Goal: Information Seeking & Learning: Compare options

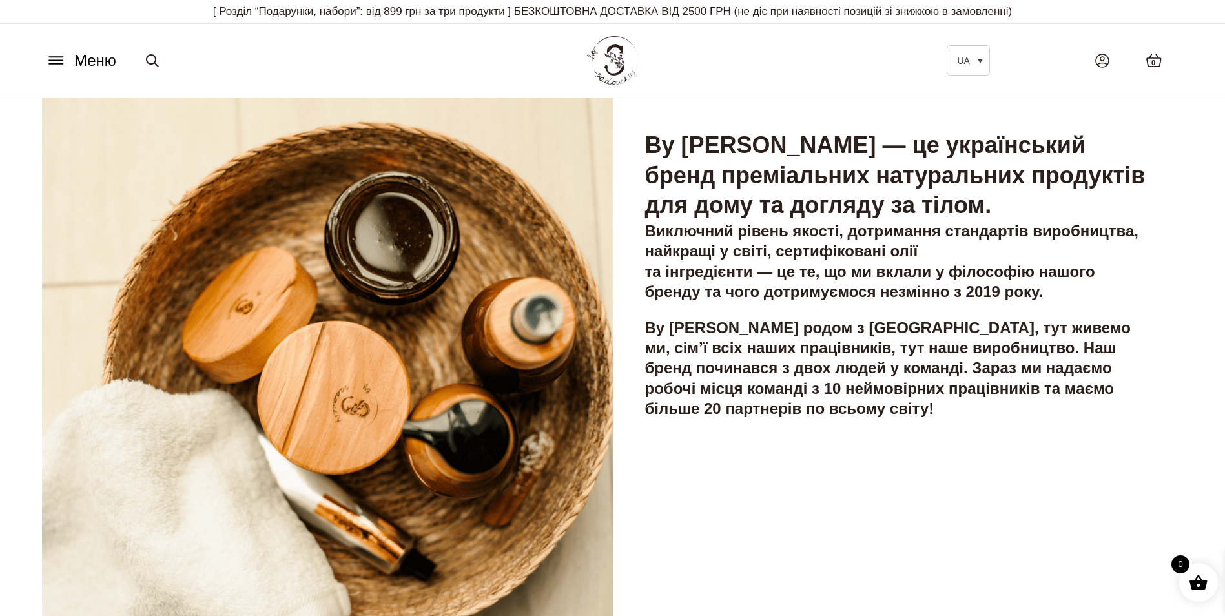
click at [66, 64] on button "Меню" at bounding box center [81, 60] width 78 height 25
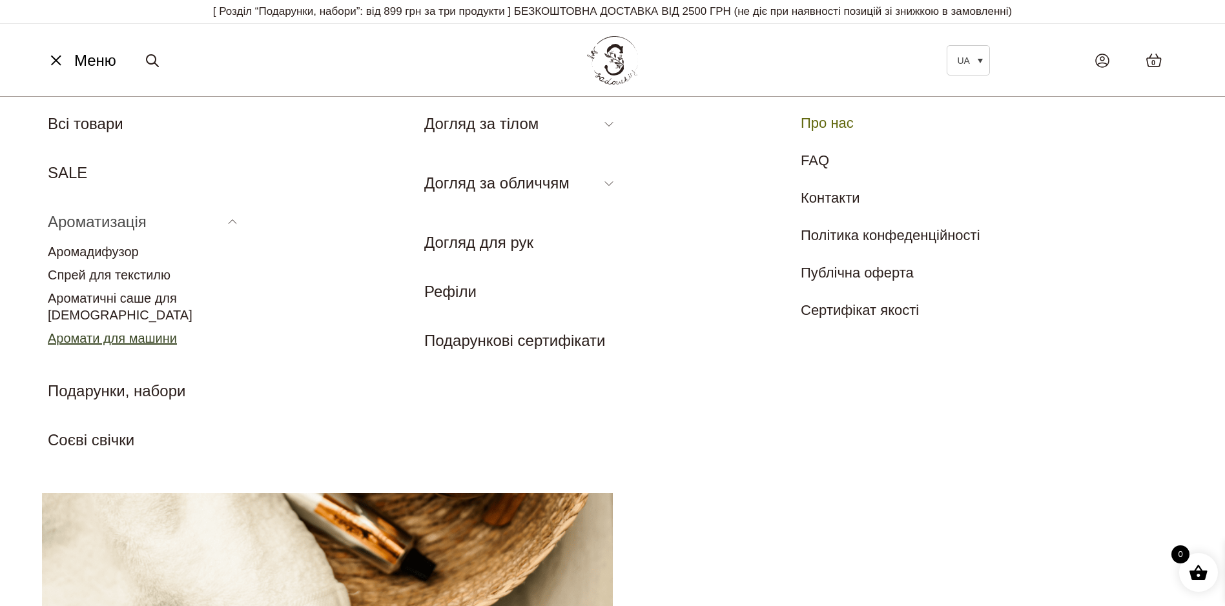
click at [124, 331] on link "Аромати для машини" at bounding box center [112, 338] width 129 height 14
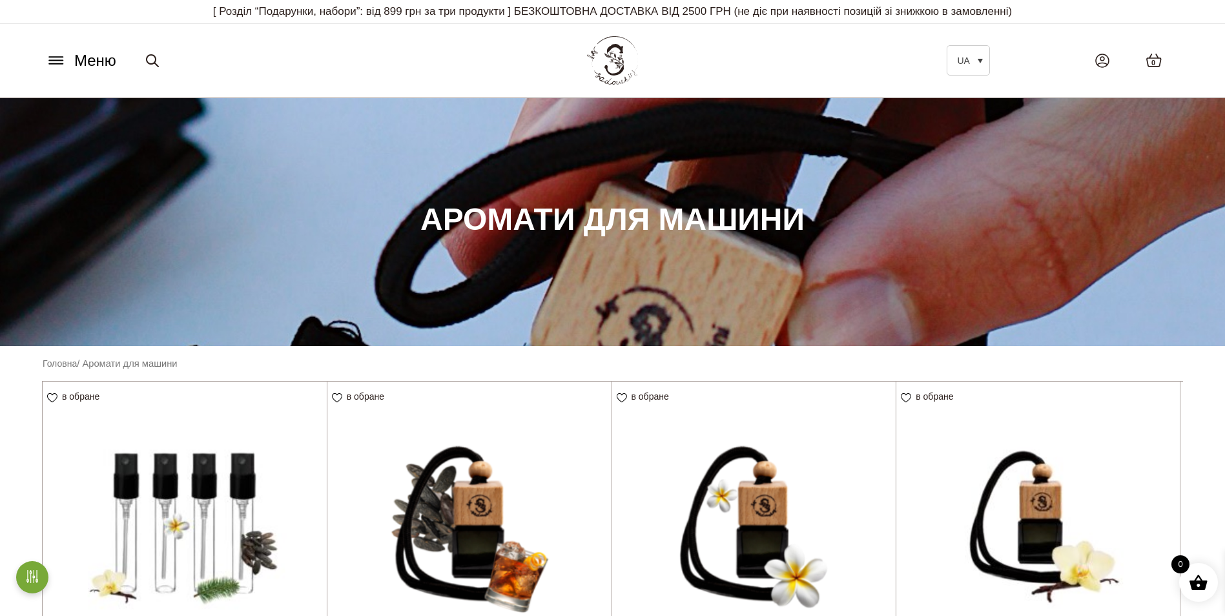
click at [51, 54] on icon at bounding box center [56, 61] width 21 height 14
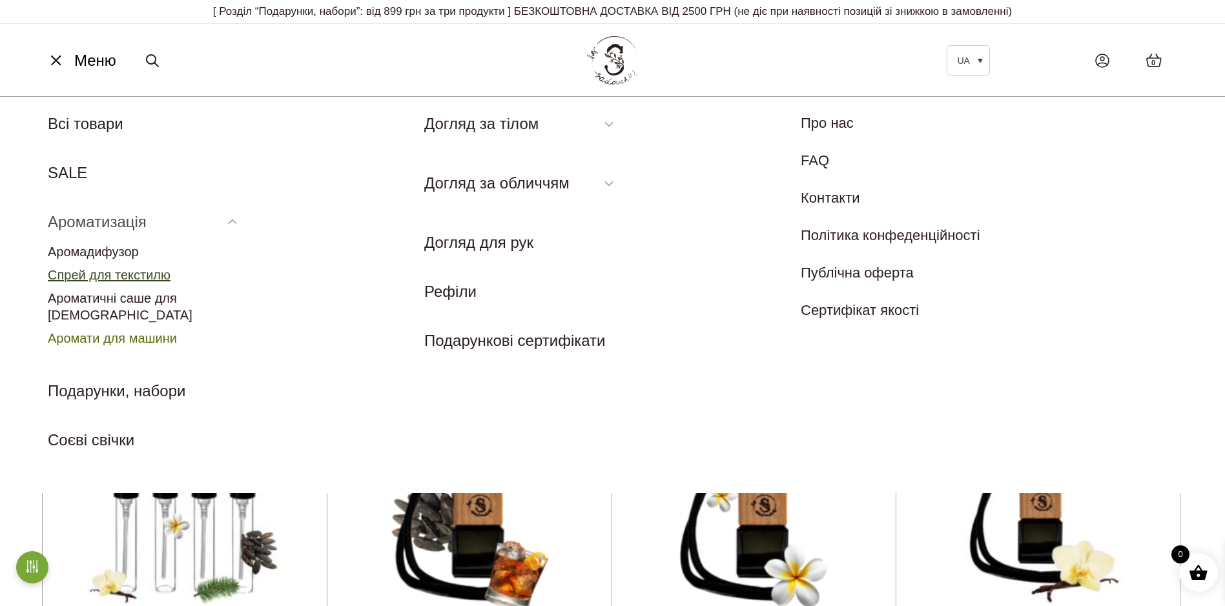
click at [127, 280] on link "Спрей для текстилю" at bounding box center [109, 275] width 123 height 14
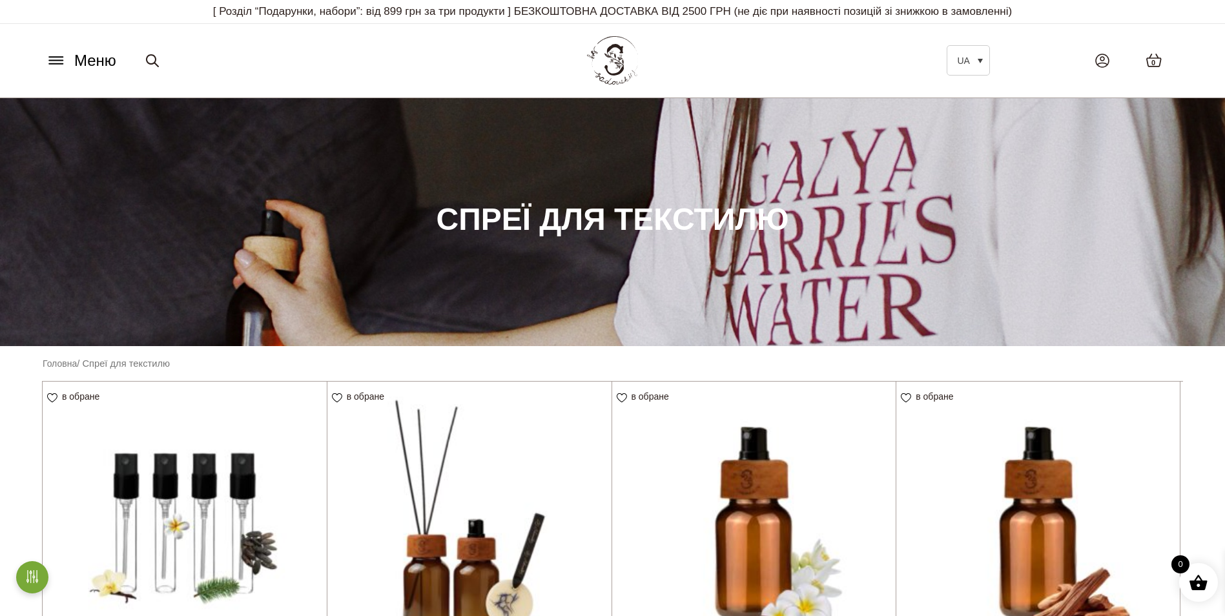
click at [72, 72] on button "Меню" at bounding box center [81, 60] width 78 height 25
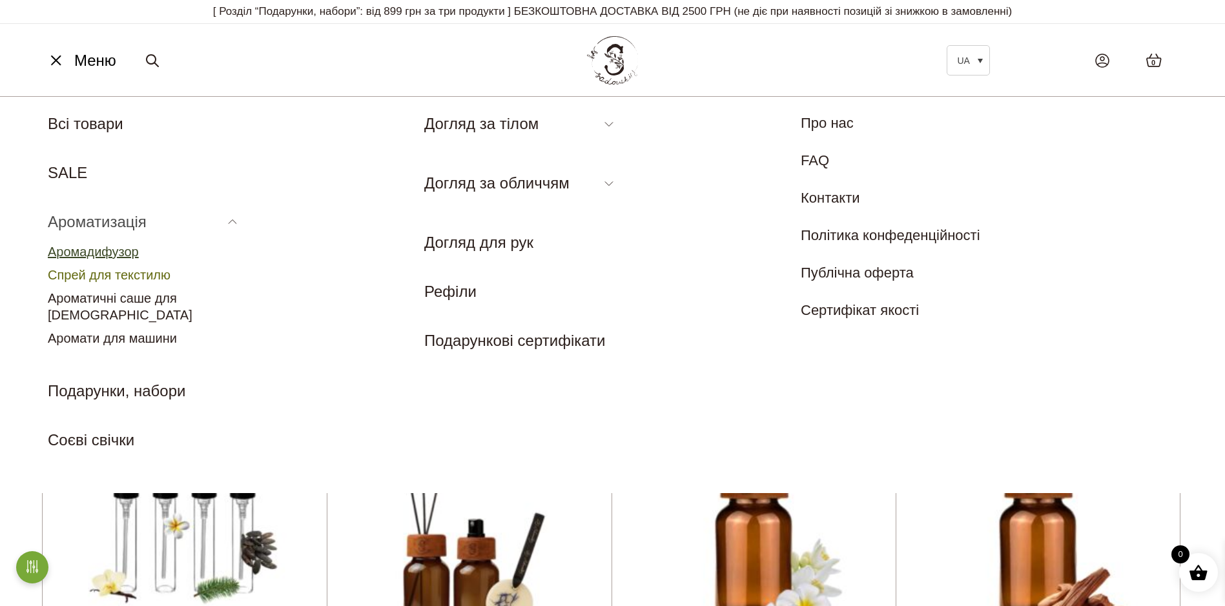
click at [118, 251] on link "Аромадифузор" at bounding box center [93, 252] width 91 height 14
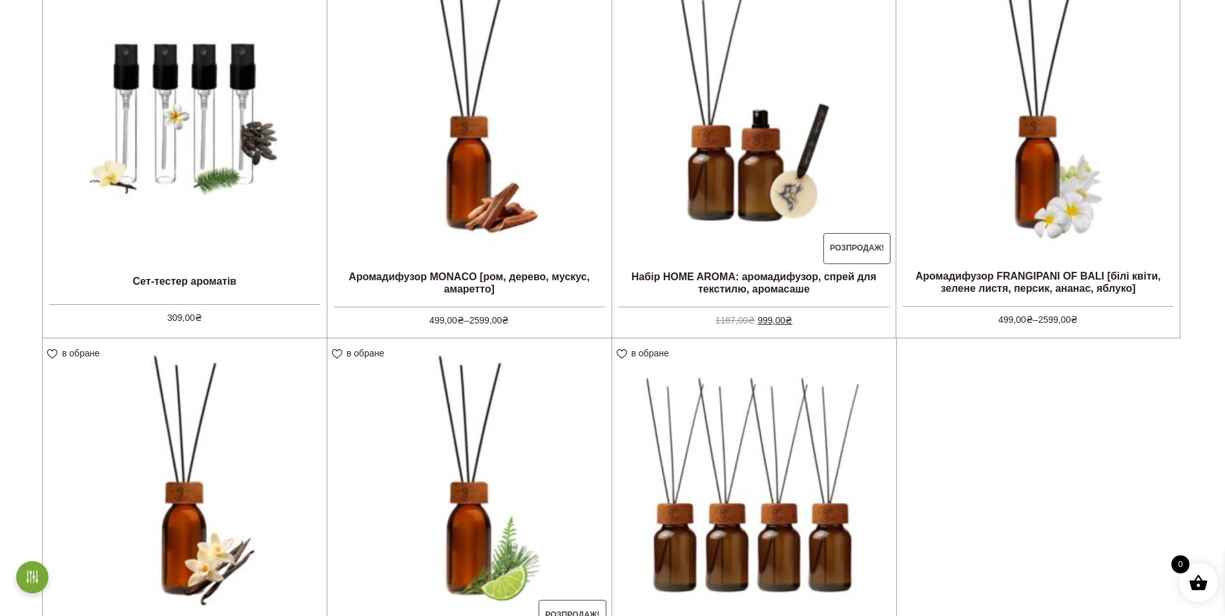
scroll to position [387, 0]
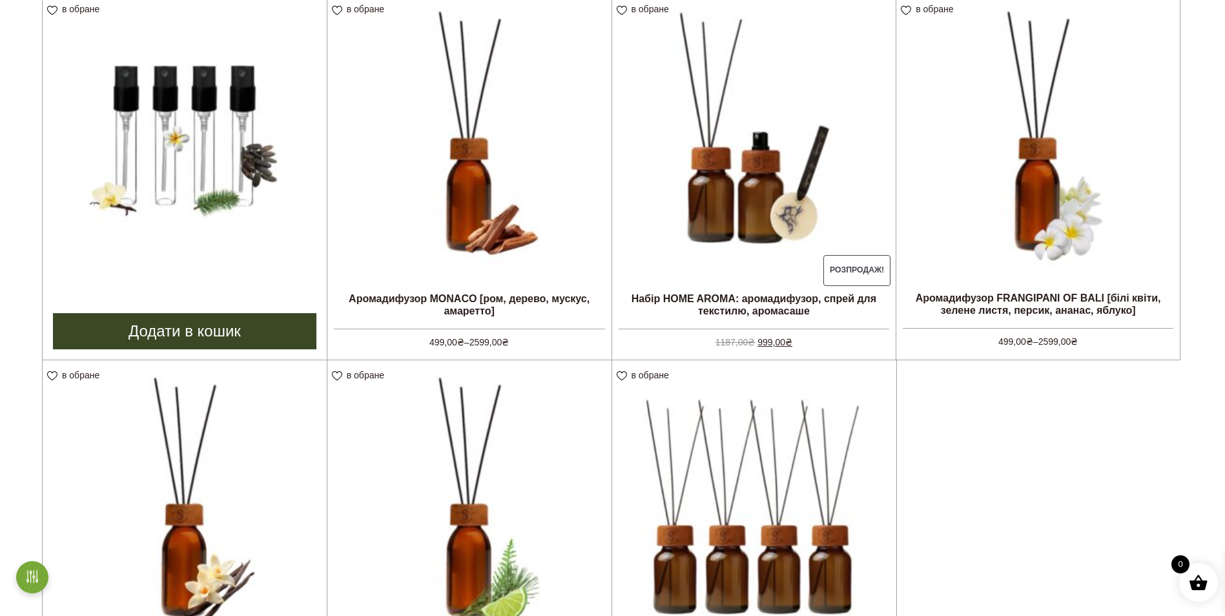
click at [170, 165] on img at bounding box center [185, 136] width 284 height 284
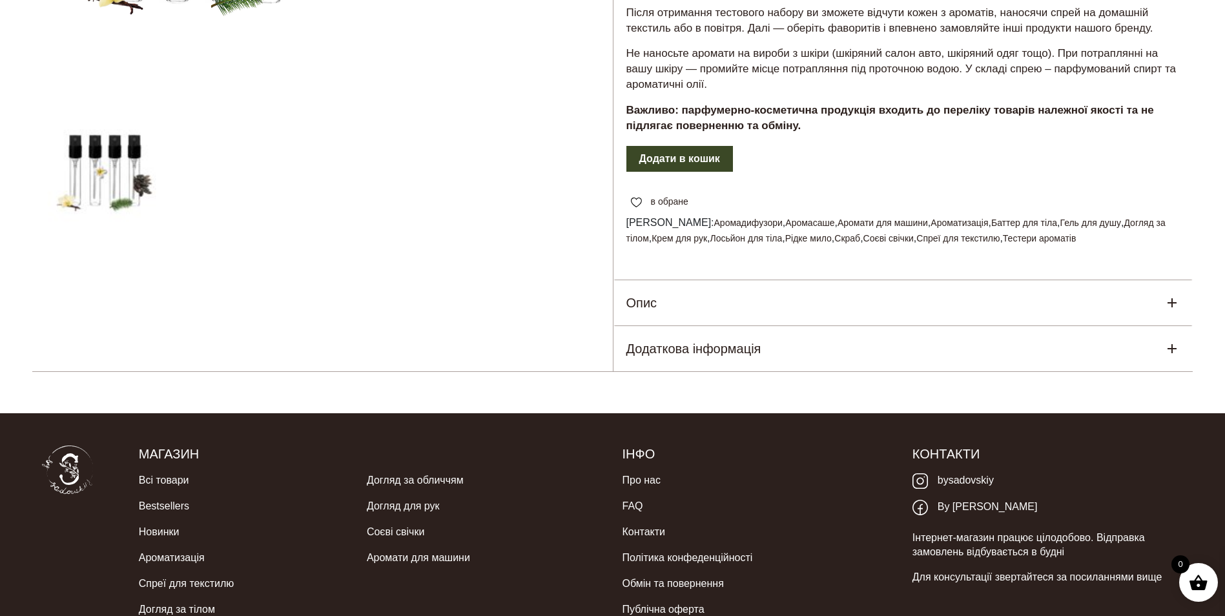
scroll to position [452, 0]
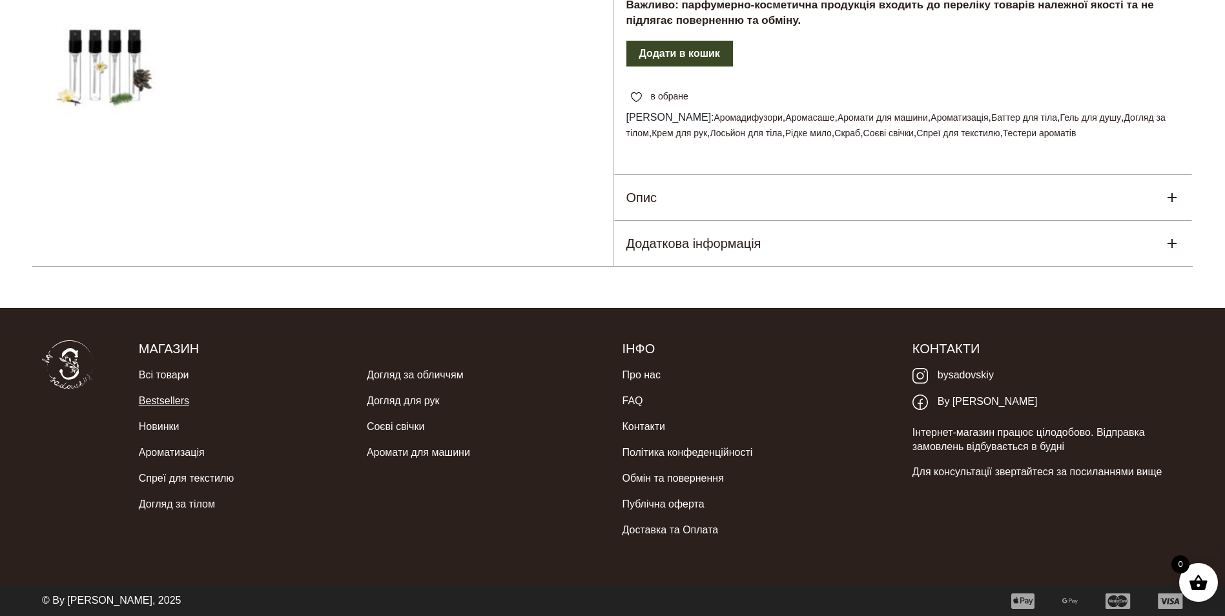
click at [155, 404] on link "Bestsellers" at bounding box center [164, 401] width 50 height 26
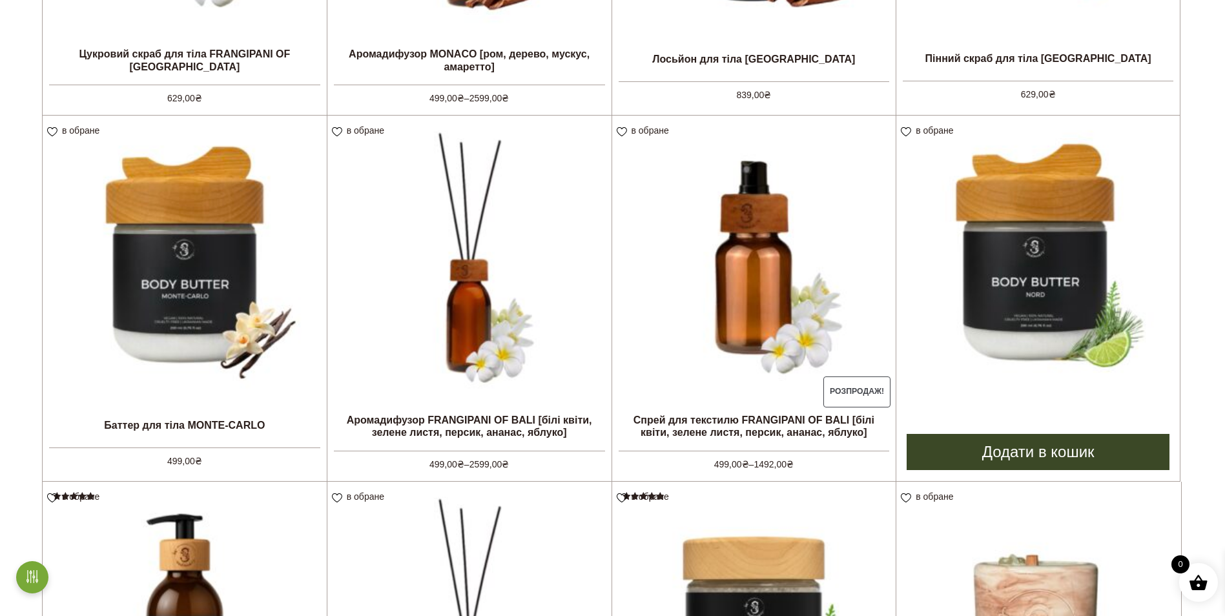
scroll to position [993, 0]
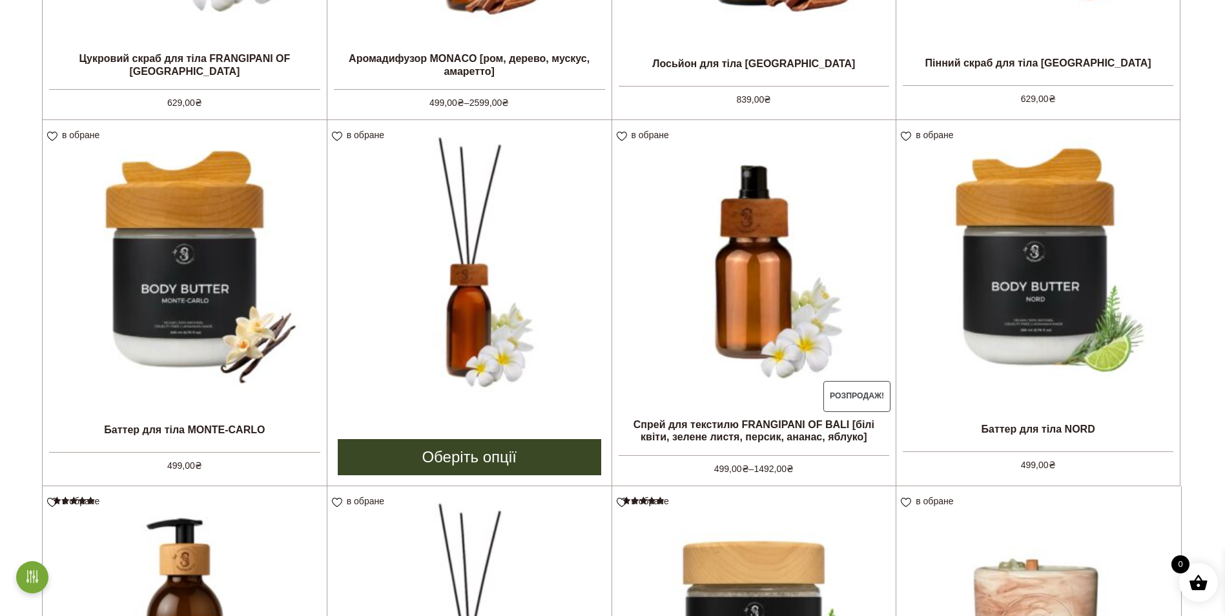
click at [505, 290] on img at bounding box center [469, 262] width 284 height 284
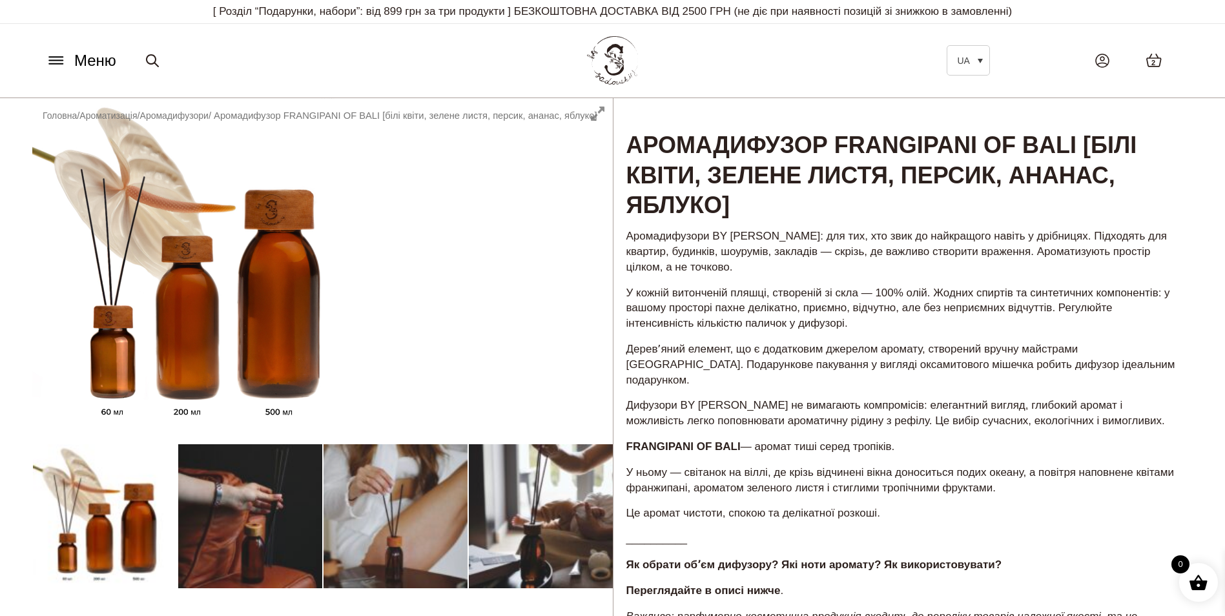
scroll to position [3, 0]
